Goal: Find contact information: Find contact information

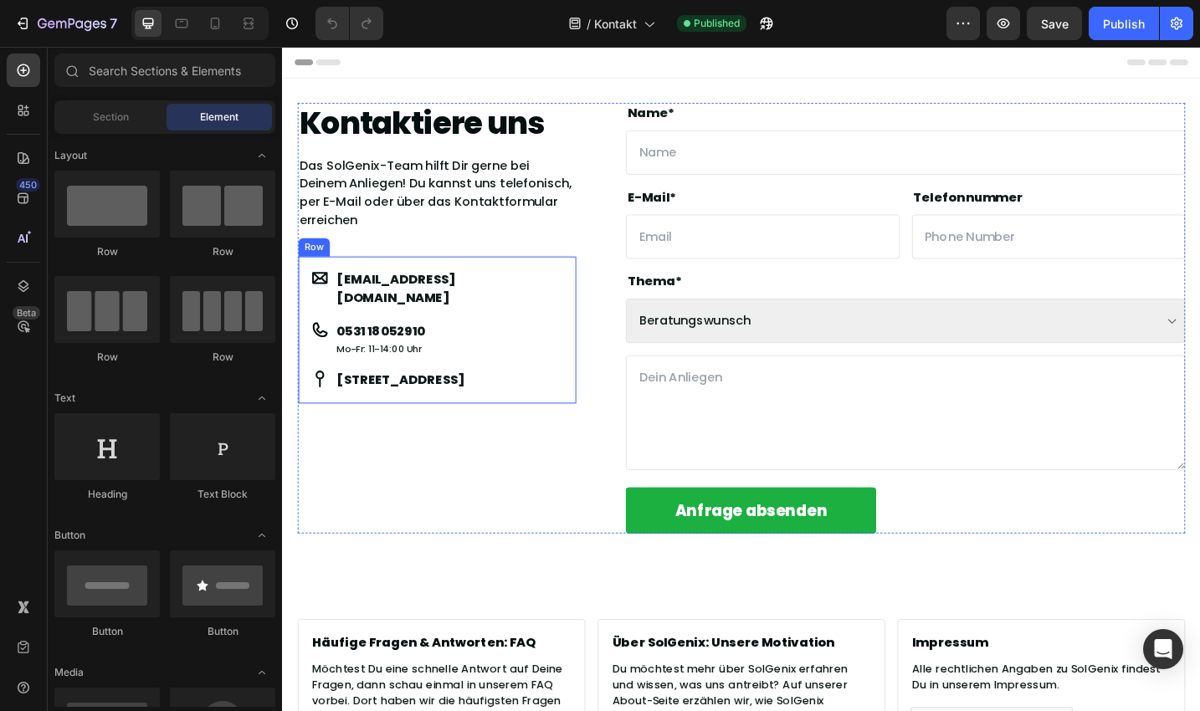
click at [393, 368] on div "Mo-Fr: 11-14:00 Uhr" at bounding box center [390, 377] width 100 height 18
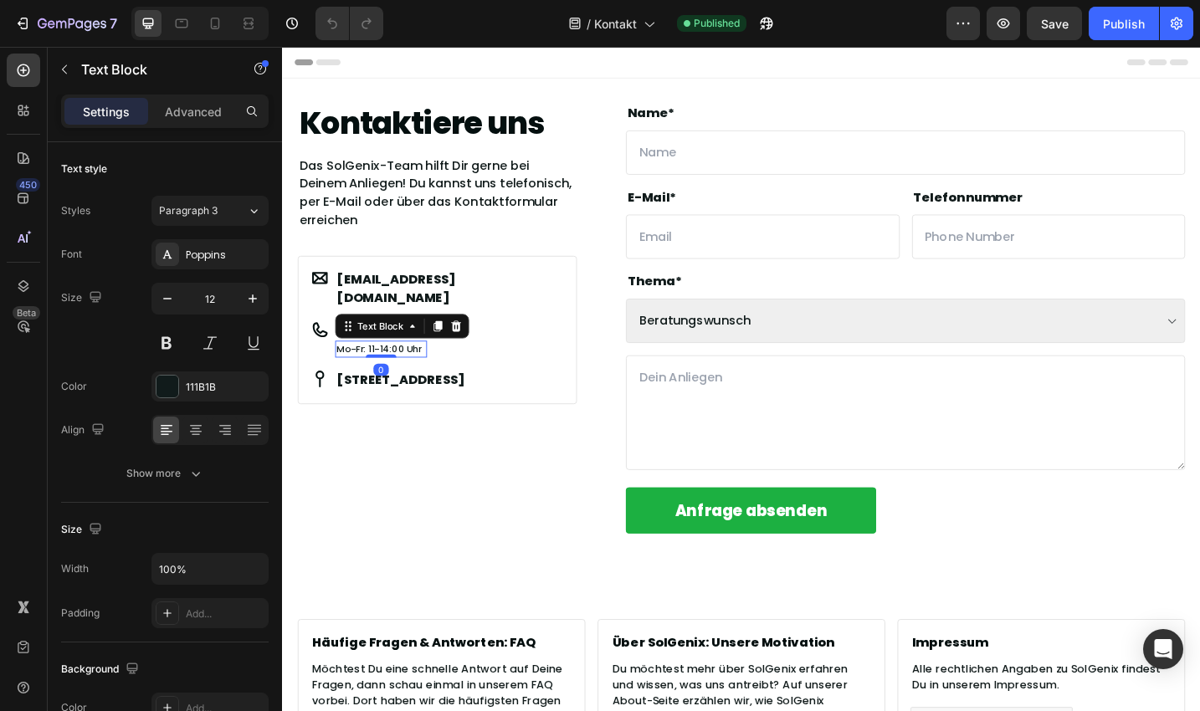
click at [387, 370] on p "Mo-Fr: 11-14:00 Uhr" at bounding box center [389, 377] width 97 height 15
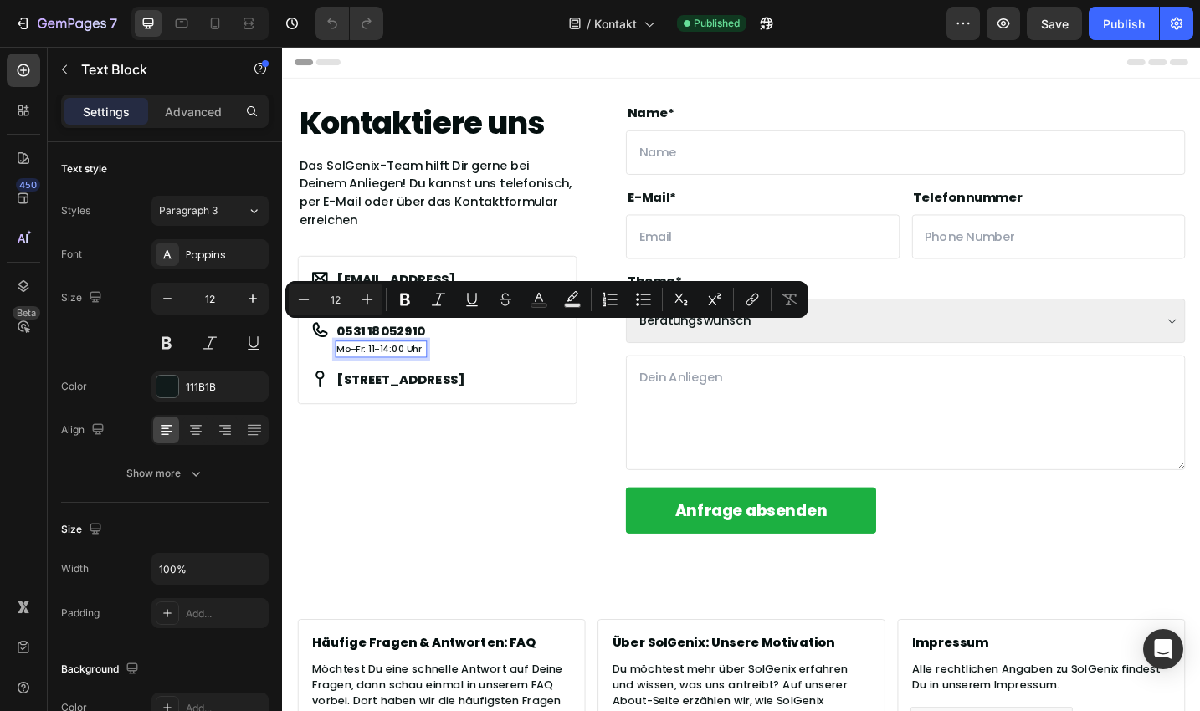
click at [382, 370] on p "Mo-Fr: 11-14:00 Uhr" at bounding box center [389, 377] width 97 height 15
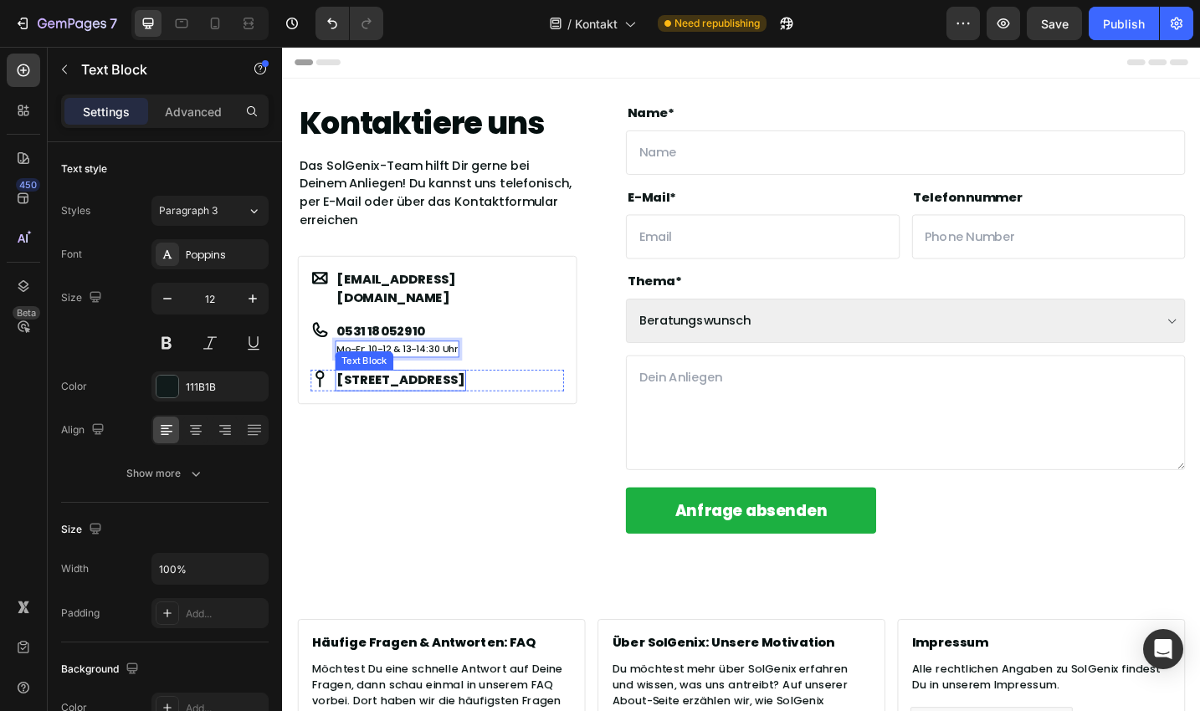
click at [376, 449] on div "Kontaktiere uns Heading Das SolGenix-Team hilft Dir gerne bei Deinem Anliegen! …" at bounding box center [451, 343] width 305 height 471
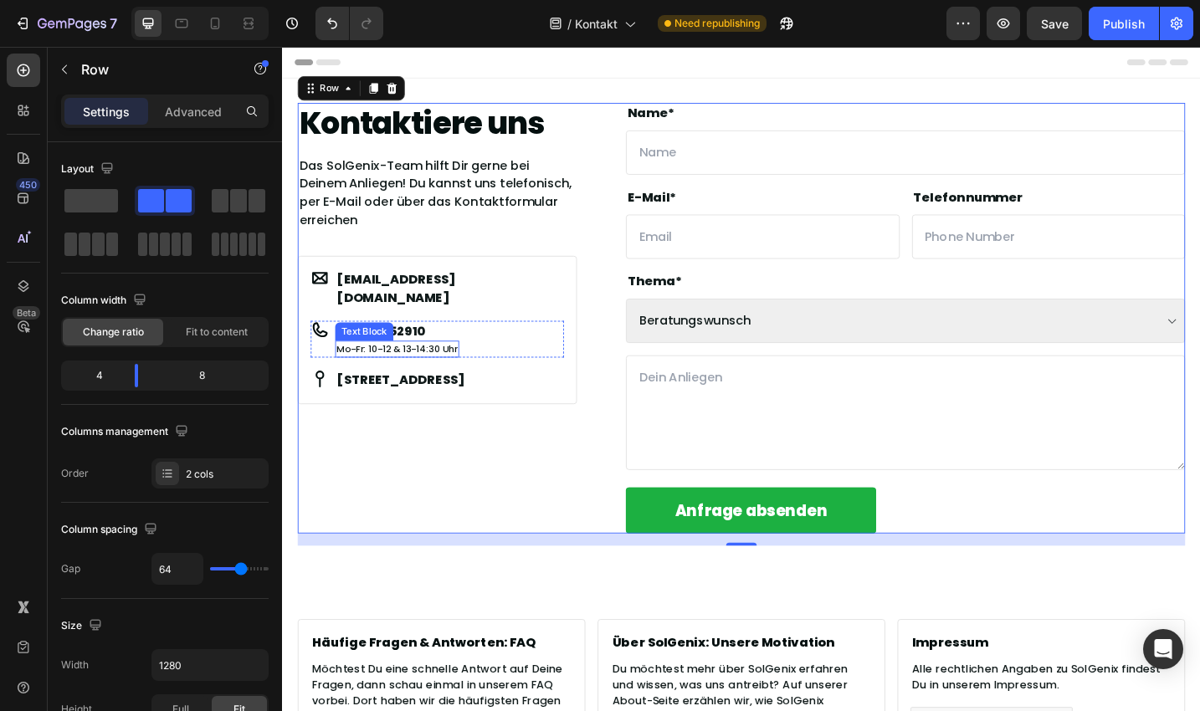
click at [403, 370] on p "Mo-Fr: 10-12 & 13-14:30 Uhr" at bounding box center [407, 377] width 132 height 15
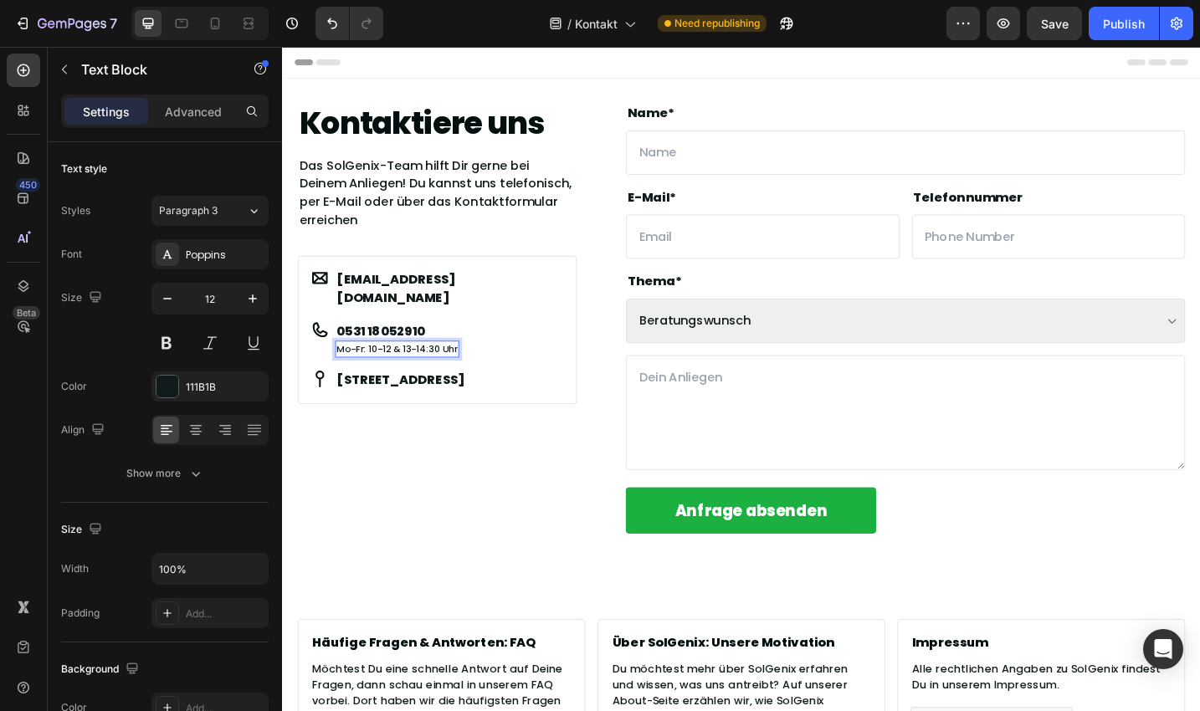
click at [399, 370] on p "Mo-Fr: 10-12 & 13-14:30 Uhr" at bounding box center [407, 377] width 132 height 15
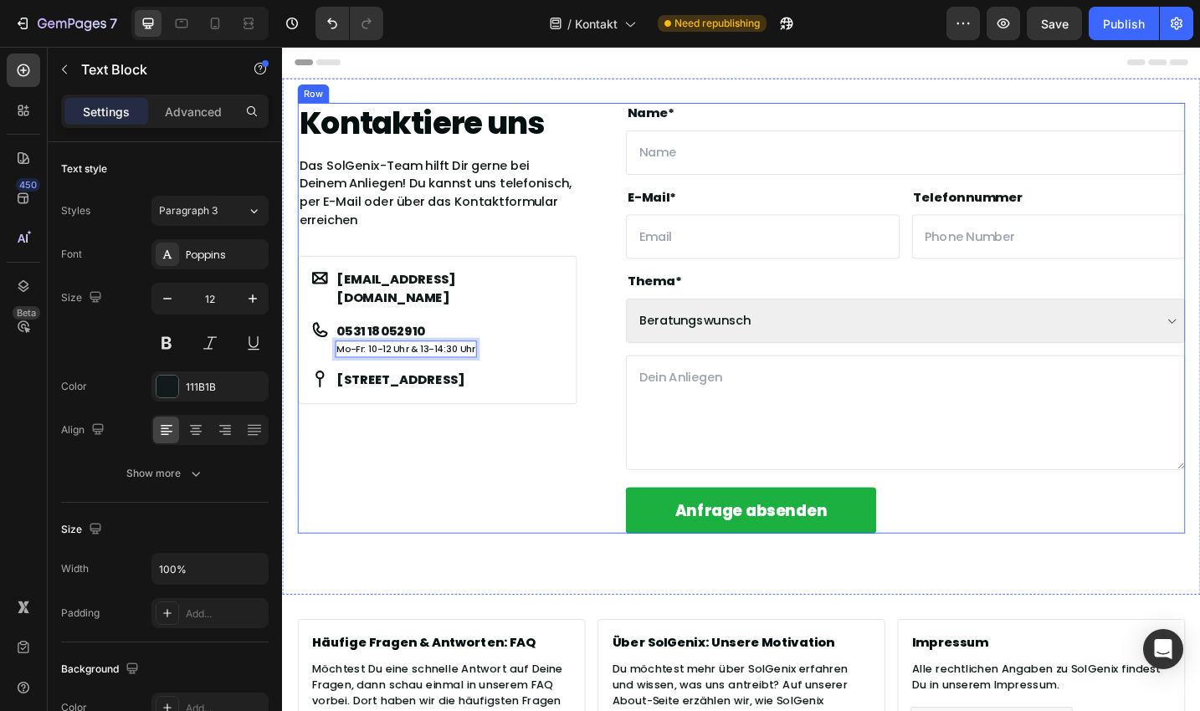
click at [467, 476] on div "Kontaktiere uns Heading Das SolGenix-Team hilft Dir gerne bei Deinem Anliegen! …" at bounding box center [451, 343] width 305 height 471
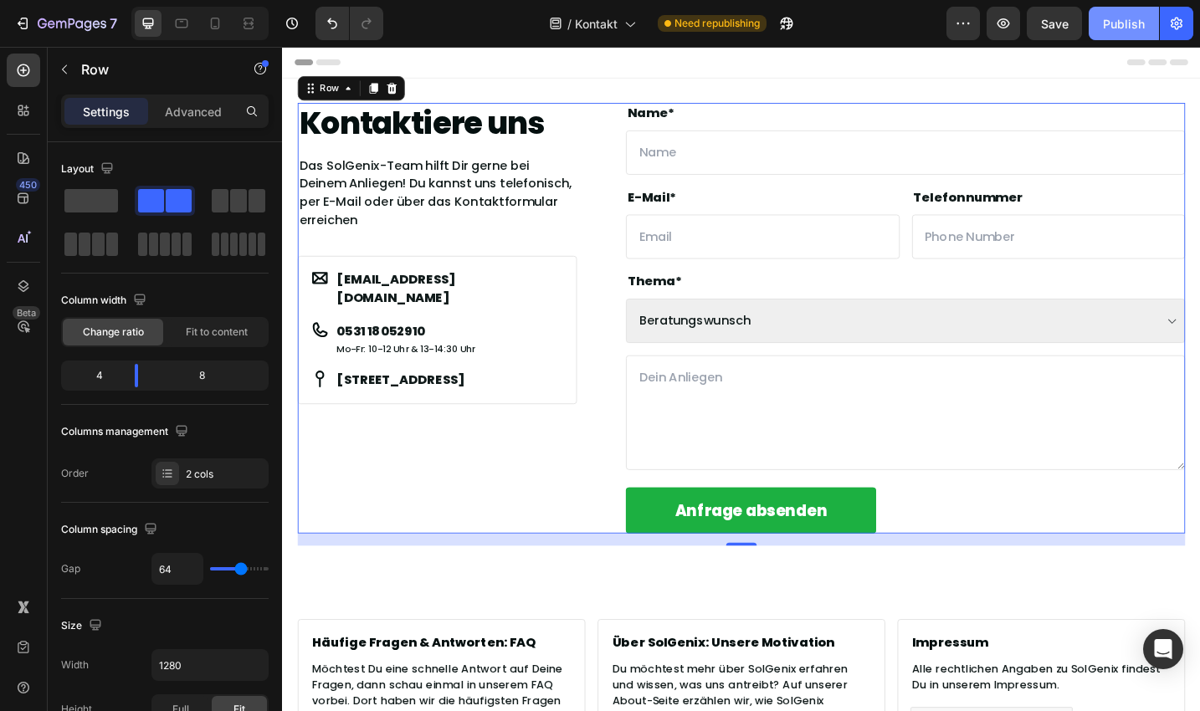
click at [1115, 22] on div "Publish" at bounding box center [1124, 24] width 42 height 18
